Goal: Task Accomplishment & Management: Manage account settings

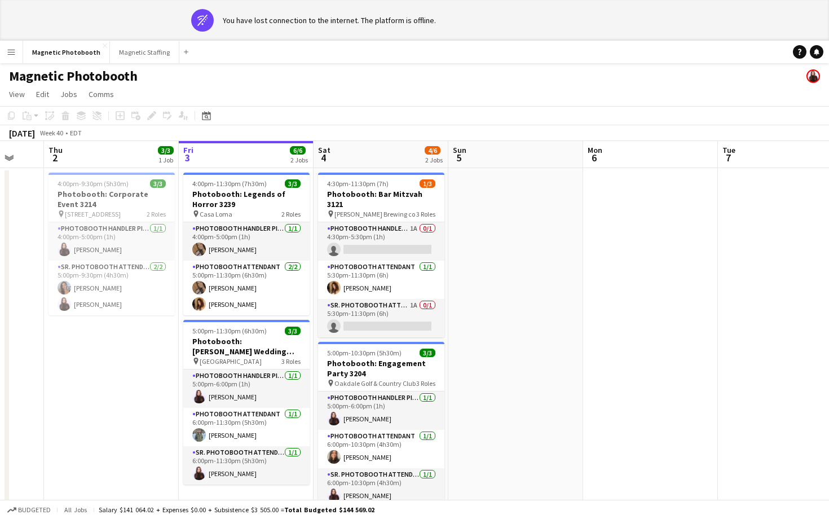
scroll to position [0, 363]
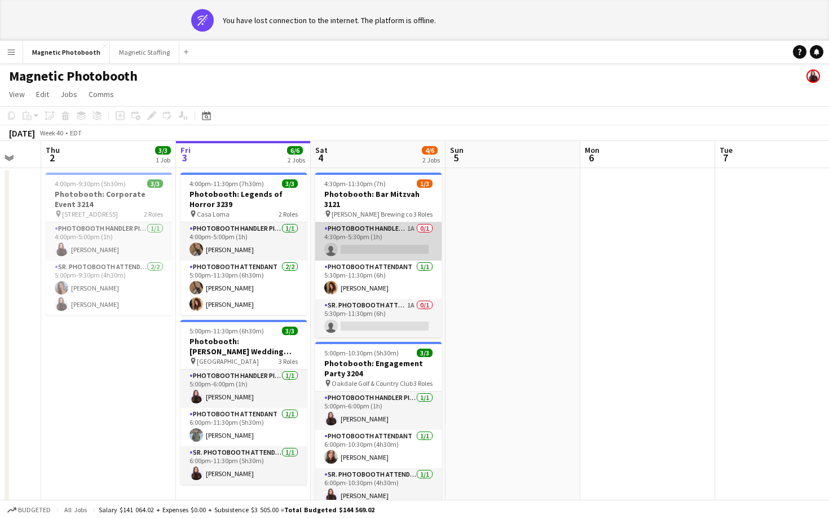
click at [377, 241] on app-card-role "Photobooth Handler Pick-Up/Drop-Off 1A 0/1 4:30pm-5:30pm (1h) single-neutral-ac…" at bounding box center [378, 241] width 126 height 38
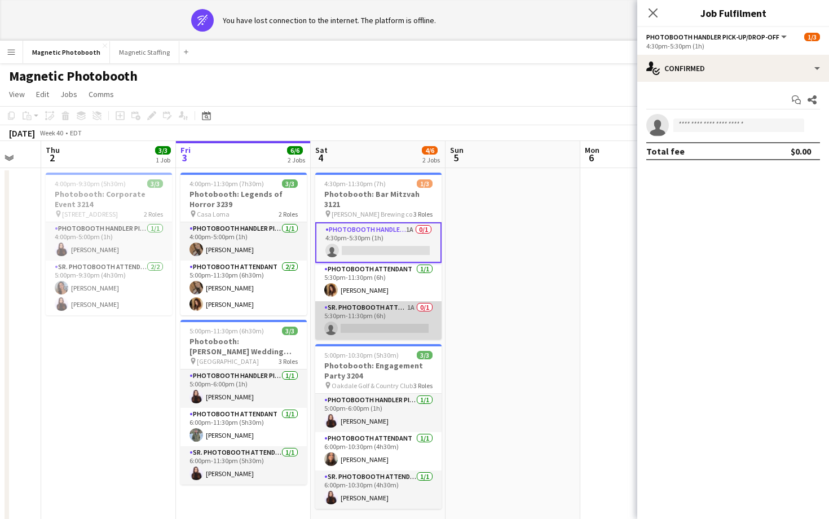
click at [389, 302] on app-card-role "Sr. Photobooth Attendant 1A 0/1 5:30pm-11:30pm (6h) single-neutral-actions" at bounding box center [378, 320] width 126 height 38
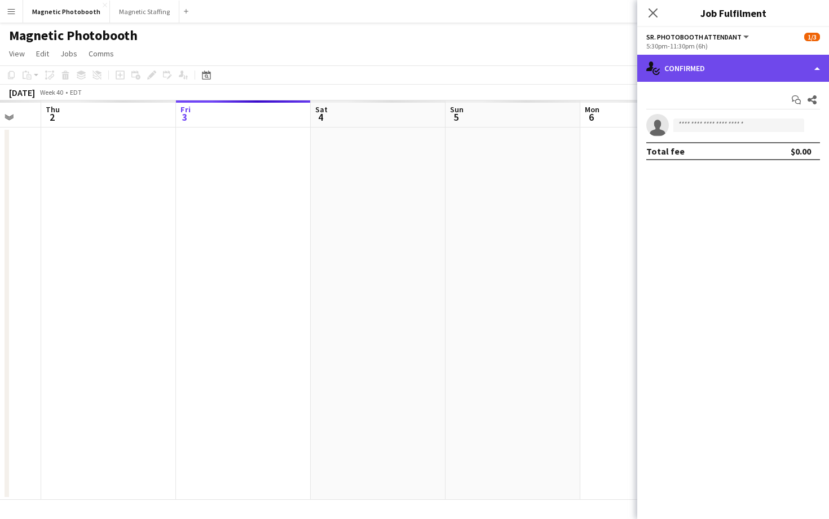
click at [707, 65] on div "single-neutral-actions-check-2 Confirmed" at bounding box center [733, 68] width 192 height 27
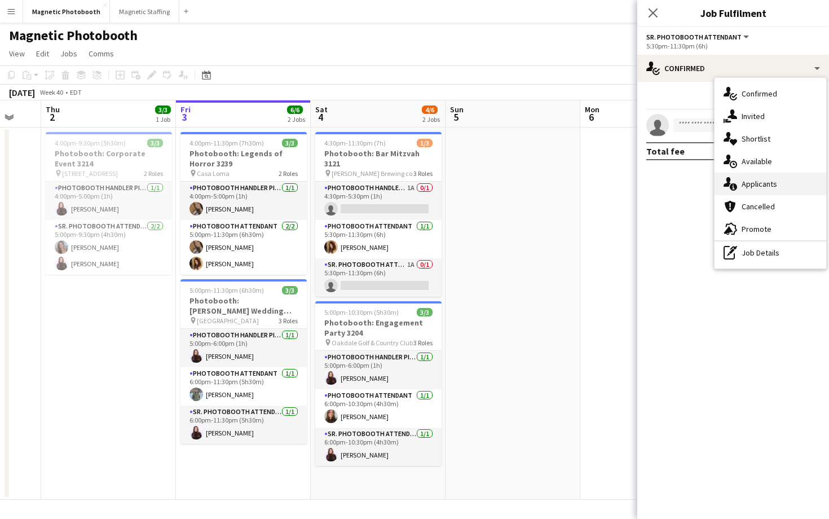
click at [725, 183] on icon at bounding box center [727, 182] width 7 height 10
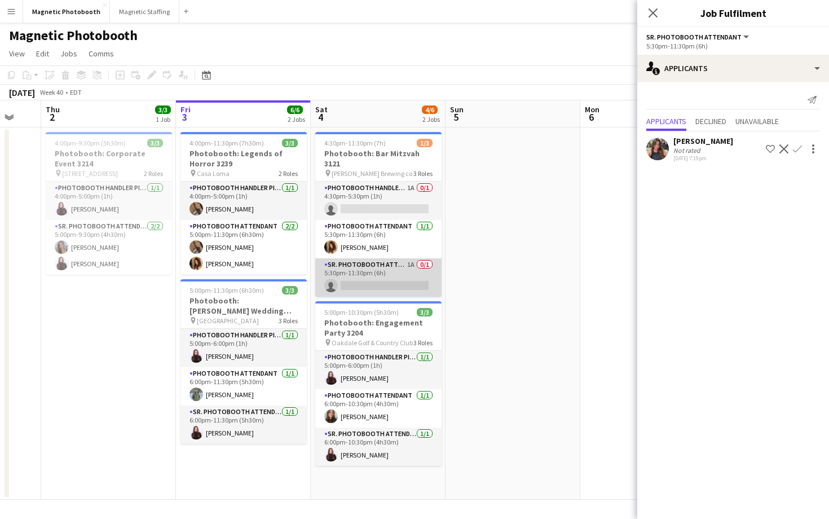
click at [388, 271] on app-card-role "Sr. Photobooth Attendant 1A 0/1 5:30pm-11:30pm (6h) single-neutral-actions" at bounding box center [378, 277] width 126 height 38
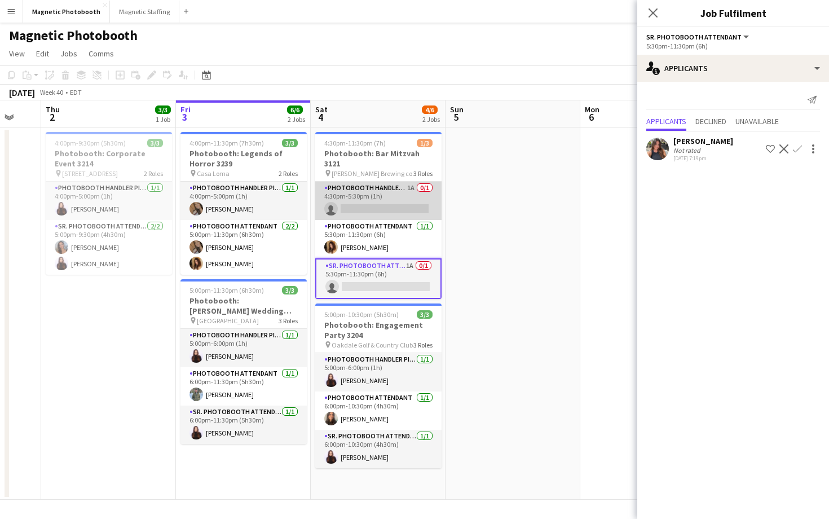
click at [408, 206] on app-card-role "Photobooth Handler Pick-Up/Drop-Off 1A 0/1 4:30pm-5:30pm (1h) single-neutral-ac…" at bounding box center [378, 201] width 126 height 38
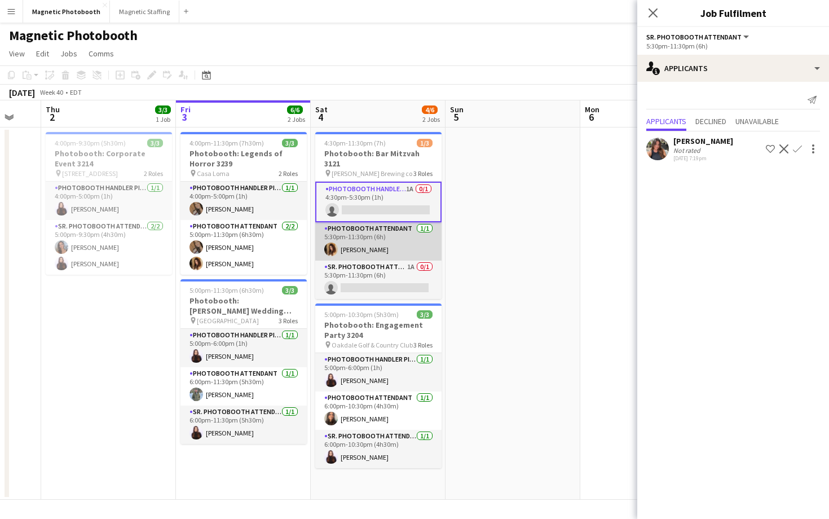
click at [396, 232] on app-card-role "Photobooth Attendant [DATE] 5:30pm-11:30pm (6h) [PERSON_NAME]" at bounding box center [378, 241] width 126 height 38
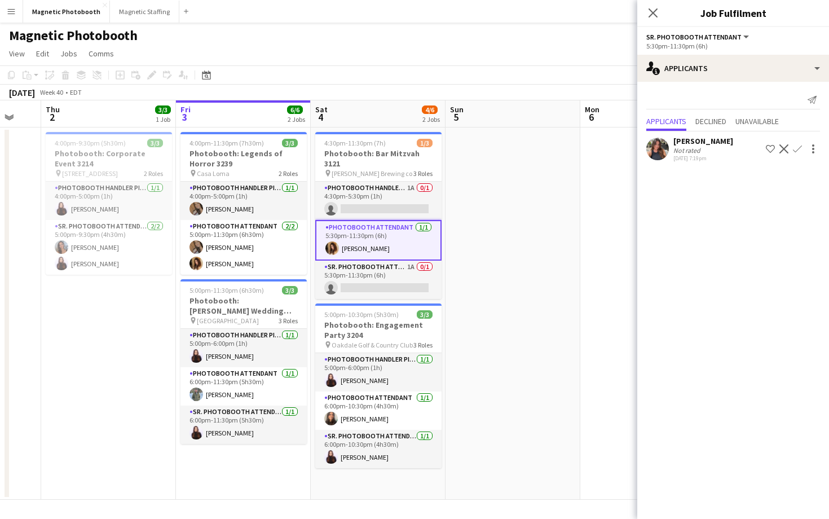
click at [396, 232] on app-card-role "Photobooth Attendant [DATE] 5:30pm-11:30pm (6h) [PERSON_NAME]" at bounding box center [378, 240] width 126 height 41
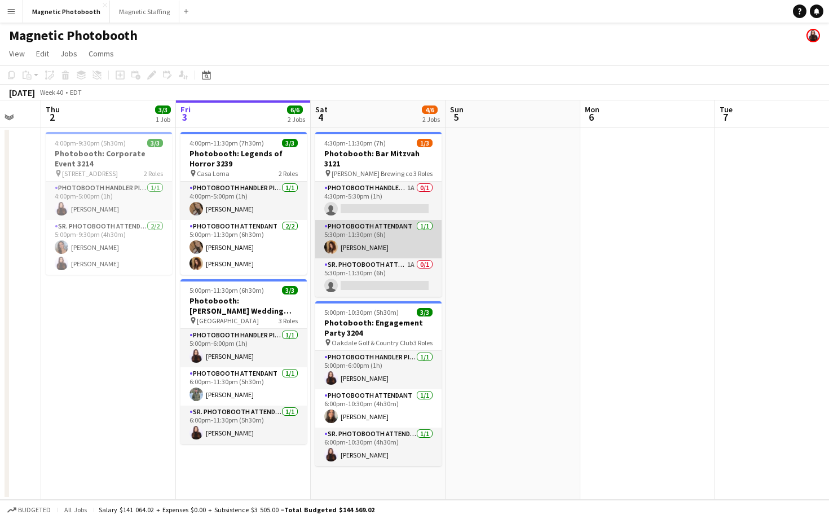
click at [392, 239] on app-card-role "Photobooth Attendant [DATE] 5:30pm-11:30pm (6h) [PERSON_NAME]" at bounding box center [378, 239] width 126 height 38
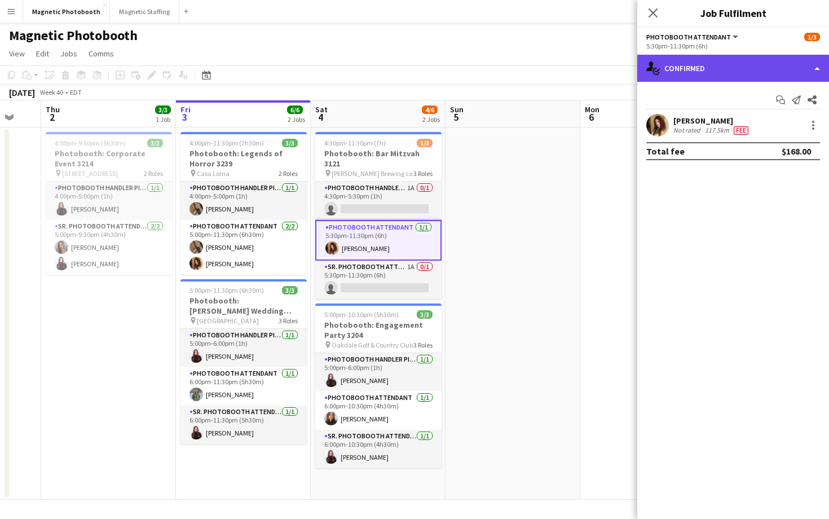
click at [689, 64] on div "single-neutral-actions-check-2 Confirmed" at bounding box center [733, 68] width 192 height 27
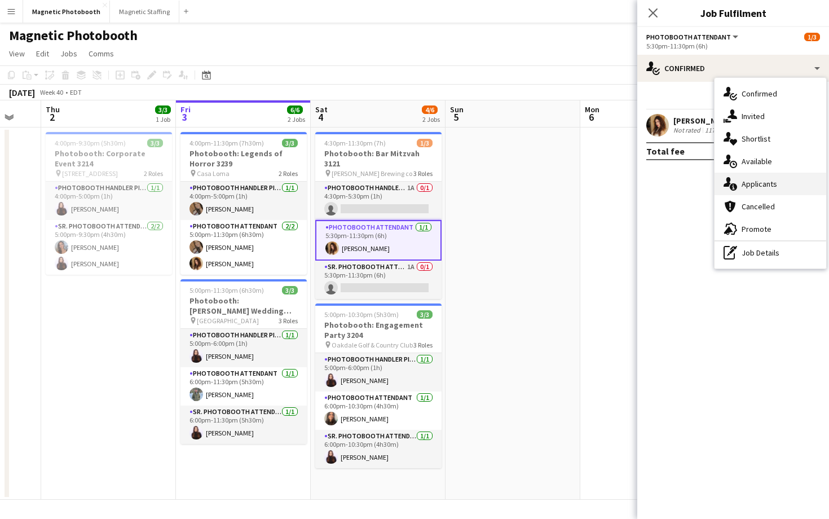
click at [734, 181] on icon "single-neutral-actions-information" at bounding box center [731, 184] width 14 height 14
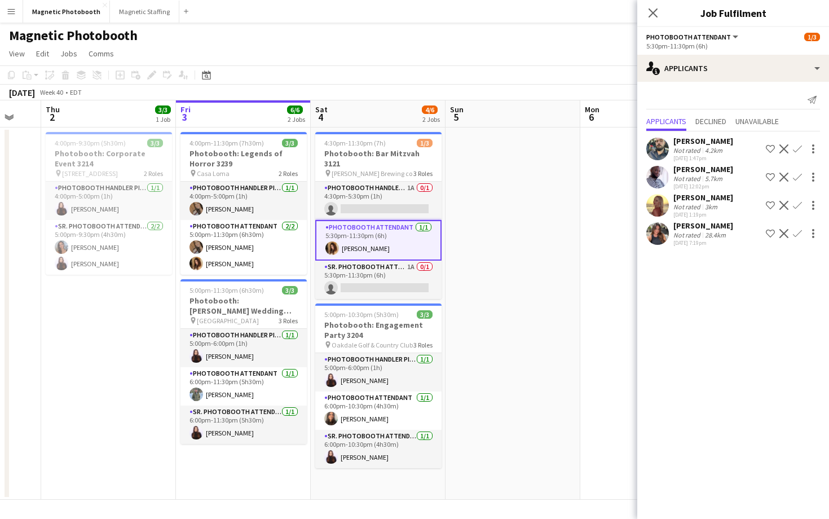
click at [399, 289] on app-date-cell "4:30pm-11:30pm (7h) 1/3 Photobooth: Bar Mitzvah 3121 pin [PERSON_NAME] Brewing …" at bounding box center [378, 313] width 135 height 372
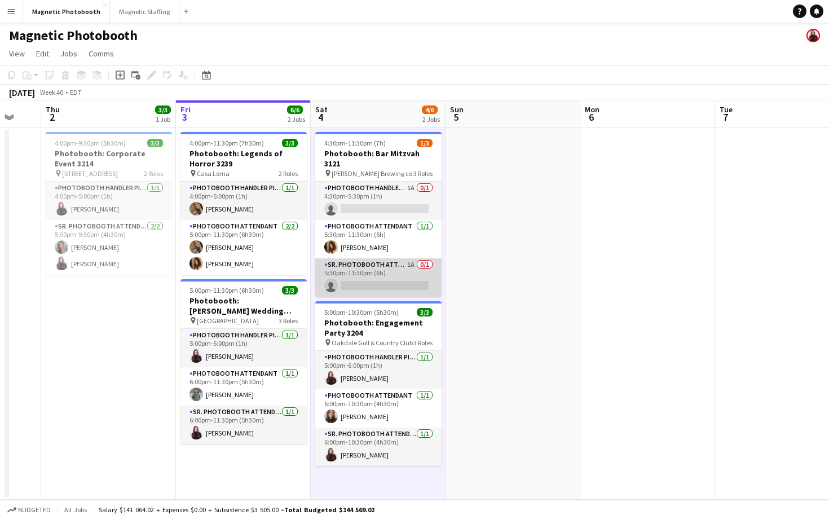
click at [404, 280] on app-card-role "Sr. Photobooth Attendant 1A 0/1 5:30pm-11:30pm (6h) single-neutral-actions" at bounding box center [378, 277] width 126 height 38
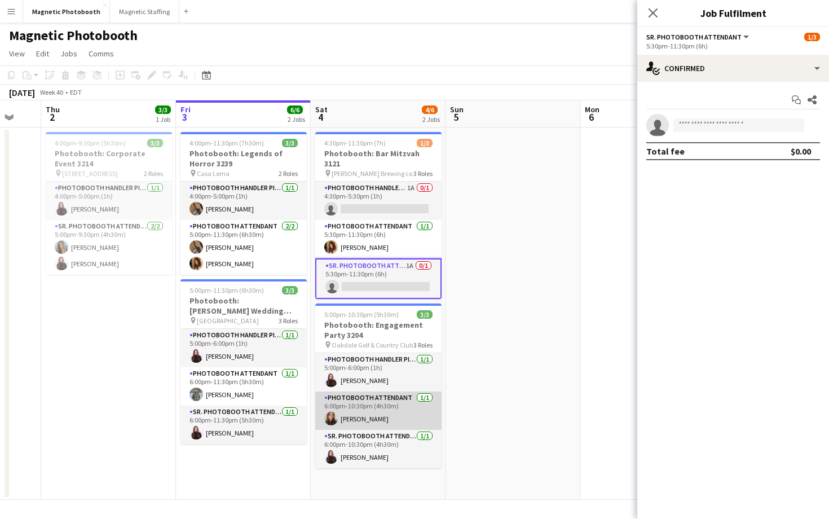
click at [358, 411] on app-card-role "Photobooth Attendant [DATE] 6:00pm-10:30pm (4h30m) [PERSON_NAME]" at bounding box center [378, 410] width 126 height 38
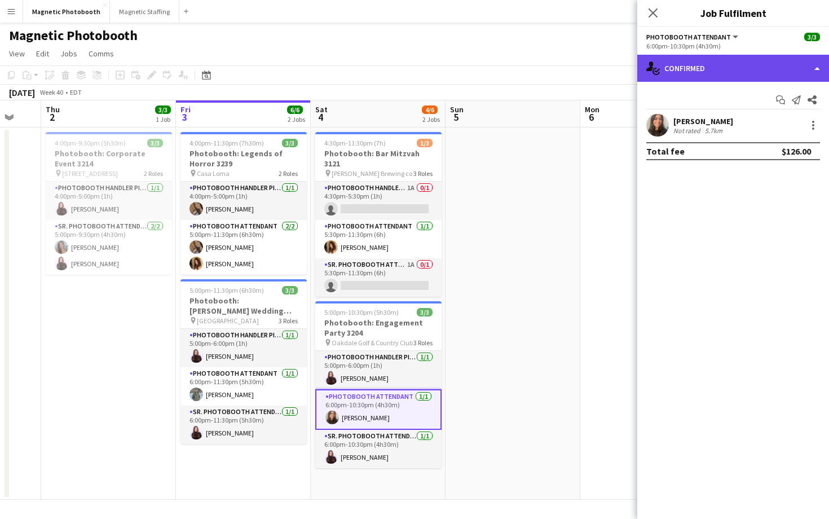
click at [700, 61] on div "single-neutral-actions-check-2 Confirmed" at bounding box center [733, 68] width 192 height 27
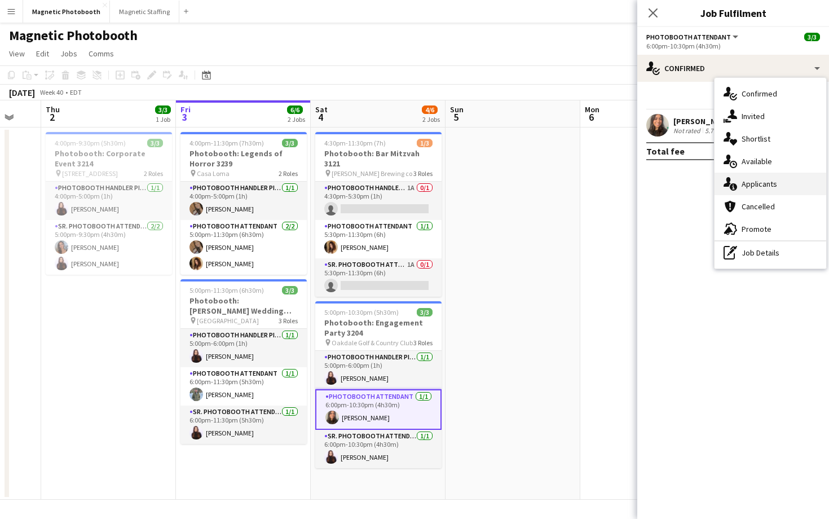
click at [729, 188] on icon "single-neutral-actions-information" at bounding box center [731, 184] width 14 height 14
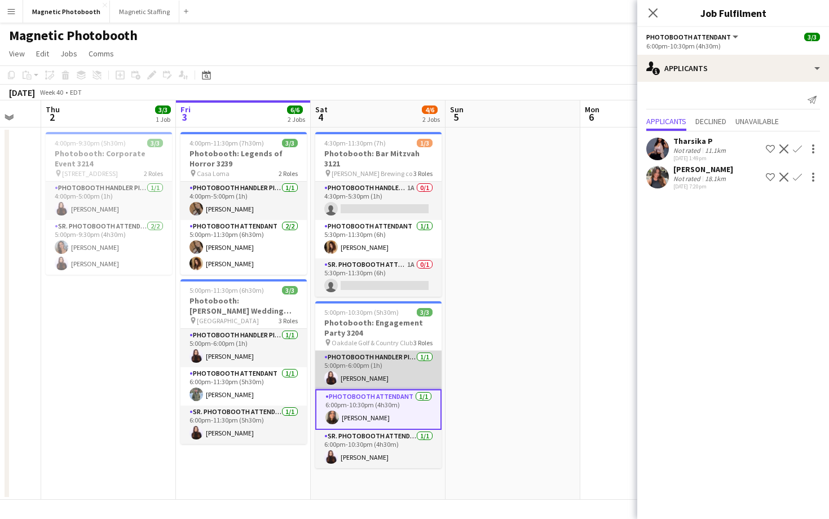
click at [385, 351] on app-card-role "Photobooth Handler Pick-Up/Drop-Off [DATE] 5:00pm-6:00pm (1h) [PERSON_NAME]" at bounding box center [378, 370] width 126 height 38
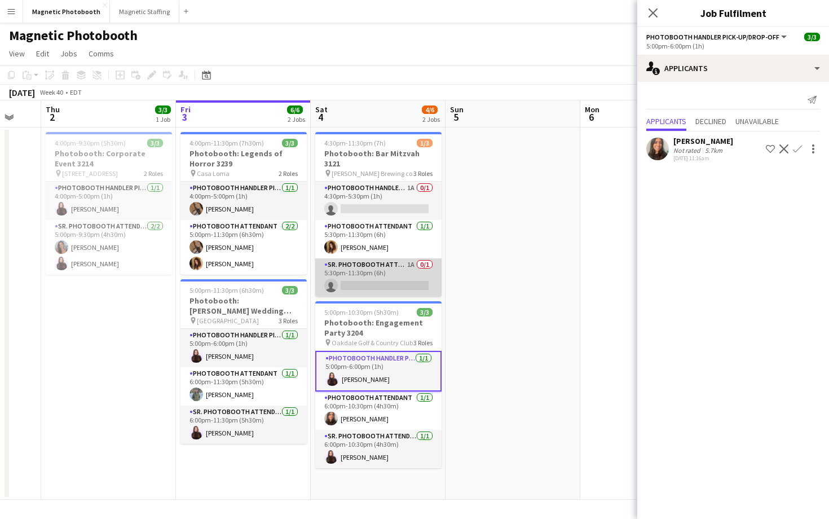
click at [402, 270] on app-card-role "Sr. Photobooth Attendant 1A 0/1 5:30pm-11:30pm (6h) single-neutral-actions" at bounding box center [378, 277] width 126 height 38
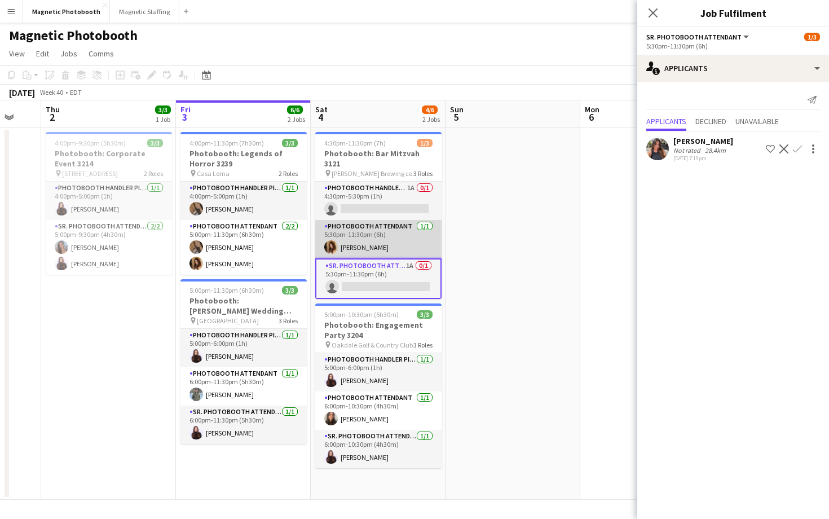
click at [425, 231] on app-card-role "Photobooth Attendant [DATE] 5:30pm-11:30pm (6h) [PERSON_NAME]" at bounding box center [378, 239] width 126 height 38
